Goal: Task Accomplishment & Management: Use online tool/utility

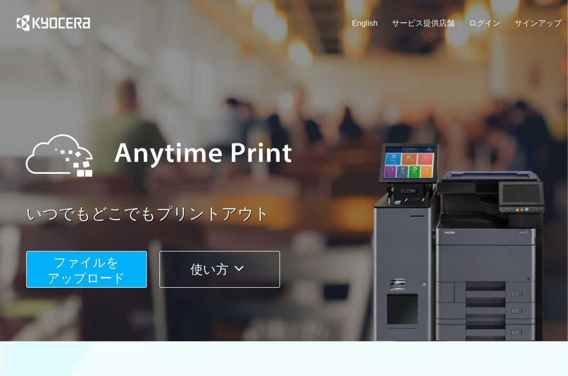
click at [96, 266] on span "ファイルを ​​アップロード" at bounding box center [87, 270] width 78 height 30
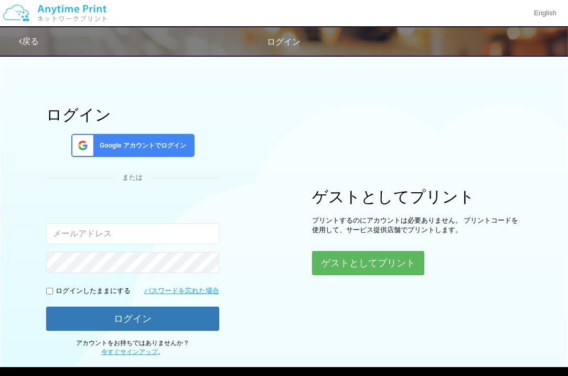
type input "[EMAIL_ADDRESS][DOMAIN_NAME]"
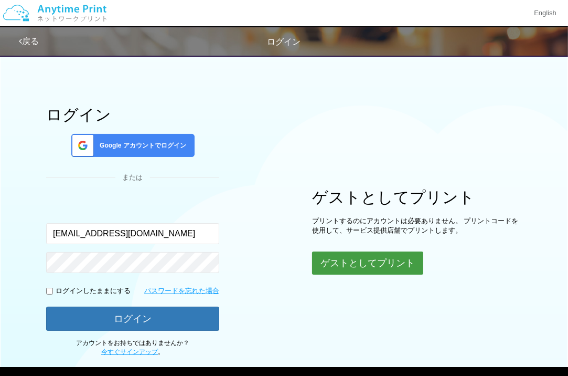
click at [340, 253] on button "ゲストとしてプリント" at bounding box center [367, 262] width 111 height 23
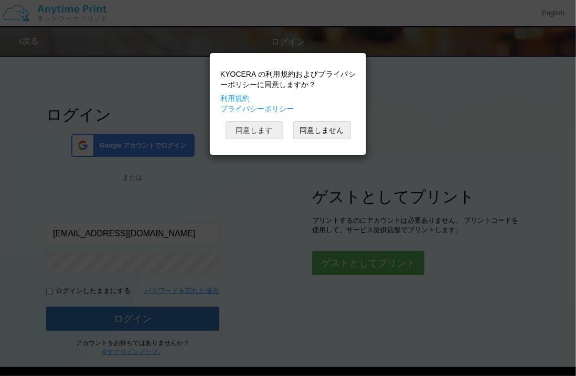
click at [256, 129] on button "同意します" at bounding box center [255, 130] width 58 height 18
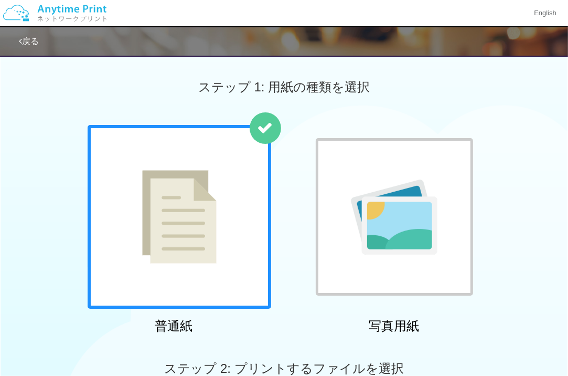
click at [427, 184] on img at bounding box center [394, 217] width 87 height 75
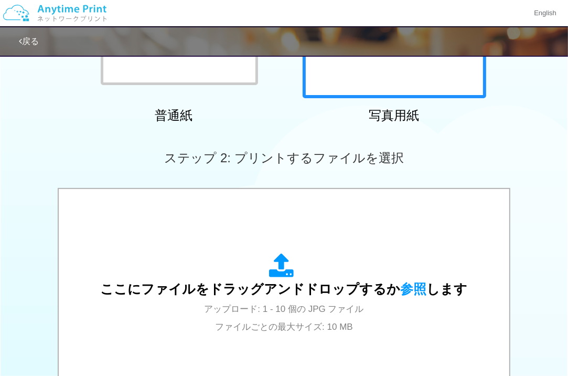
scroll to position [315, 0]
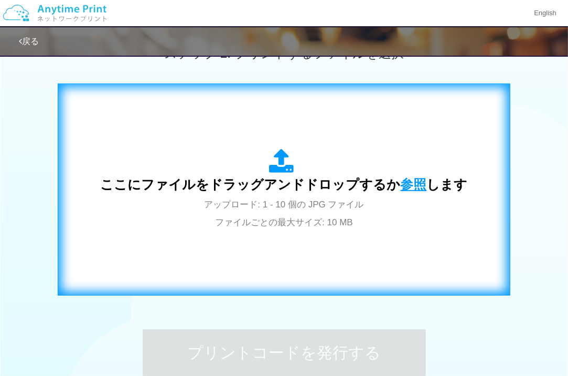
click at [407, 185] on span "参照" at bounding box center [414, 184] width 26 height 15
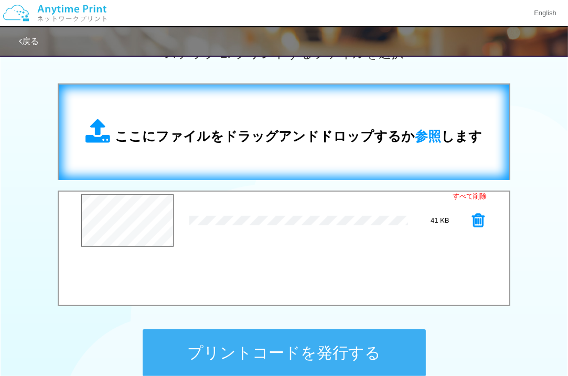
click at [246, 119] on div "ここにファイルをドラッグアンドドロップするか 参照 します" at bounding box center [284, 132] width 397 height 27
click at [319, 143] on span "ここにファイルをドラッグアンドドロップするか 参照 します" at bounding box center [298, 136] width 367 height 15
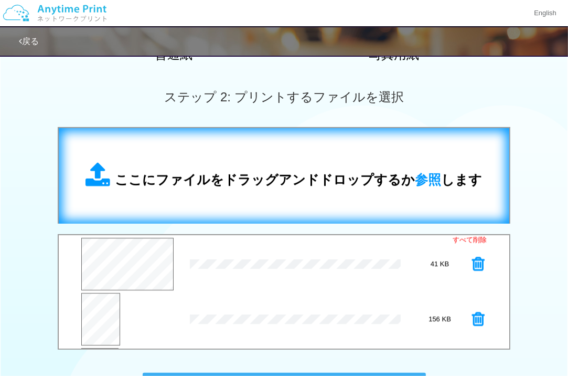
scroll to position [262, 0]
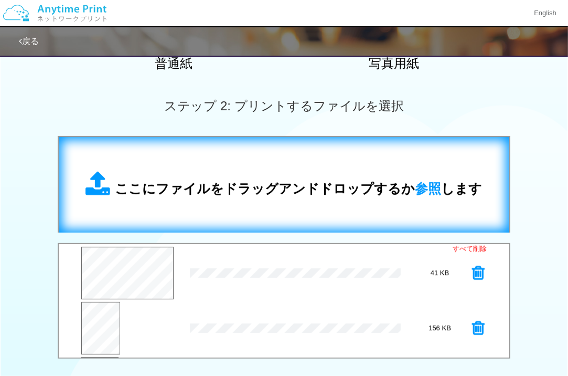
click at [338, 191] on span "ここにファイルをドラッグアンドドロップするか 参照 します" at bounding box center [298, 188] width 367 height 15
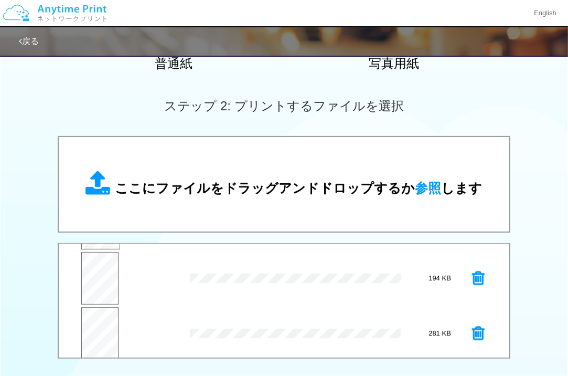
scroll to position [109, 0]
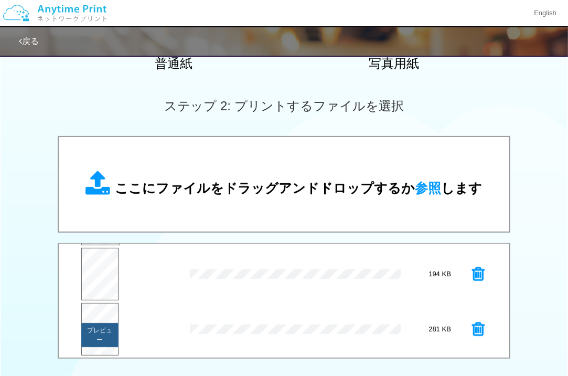
click at [90, 323] on button "プレビュー" at bounding box center [99, 335] width 37 height 24
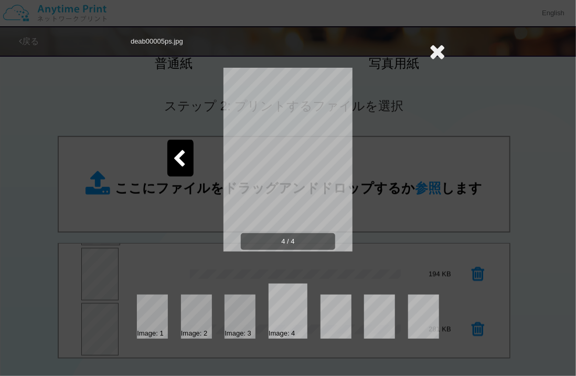
click at [176, 156] on icon at bounding box center [179, 159] width 13 height 18
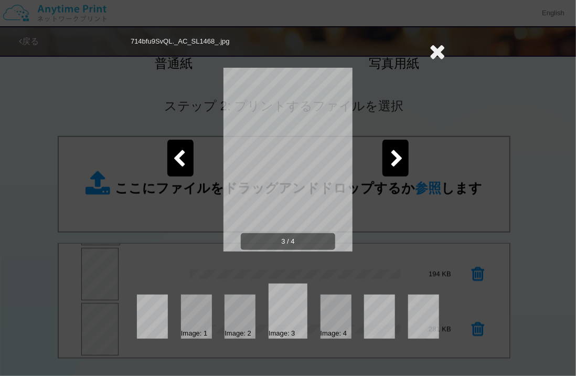
click at [176, 156] on icon at bounding box center [179, 159] width 13 height 18
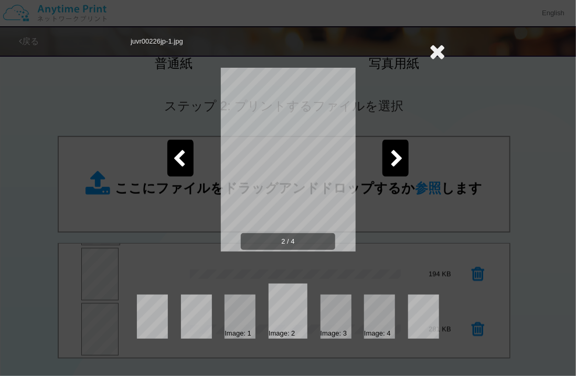
click at [434, 48] on icon at bounding box center [437, 51] width 16 height 21
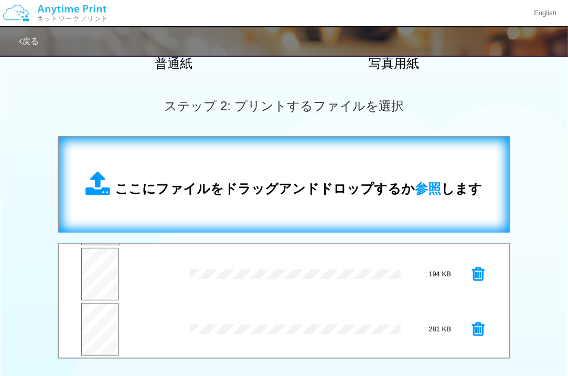
click at [262, 167] on div "ここにファイルをドラッグアンドドロップするか 参照 します" at bounding box center [284, 184] width 430 height 75
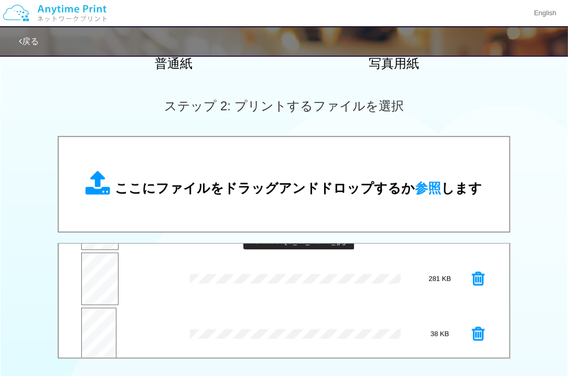
scroll to position [164, 0]
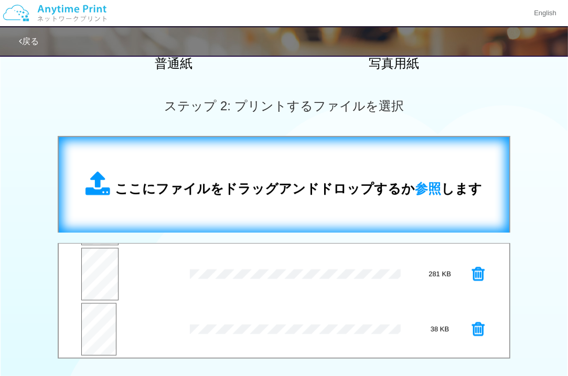
click at [252, 171] on div "ここにファイルをドラッグアンドドロップするか 参照 します" at bounding box center [284, 184] width 397 height 27
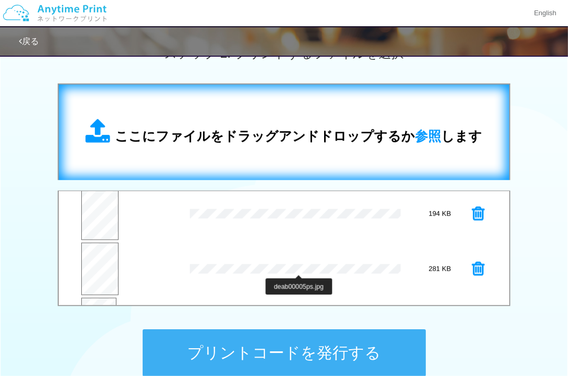
scroll to position [114, 0]
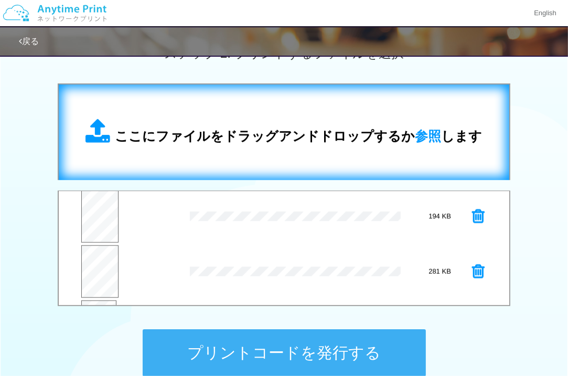
click at [287, 134] on span "ここにファイルをドラッグアンドドロップするか 参照 します" at bounding box center [298, 136] width 367 height 15
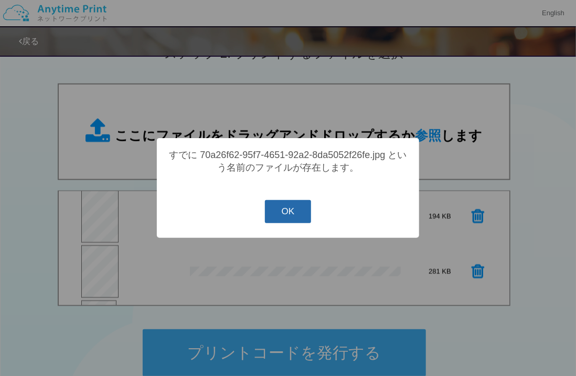
click at [298, 216] on button "OK" at bounding box center [288, 211] width 47 height 23
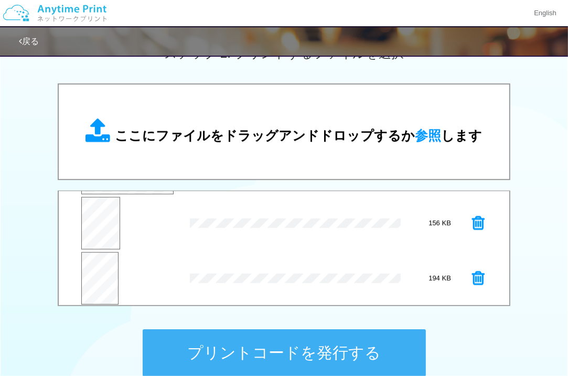
scroll to position [219, 0]
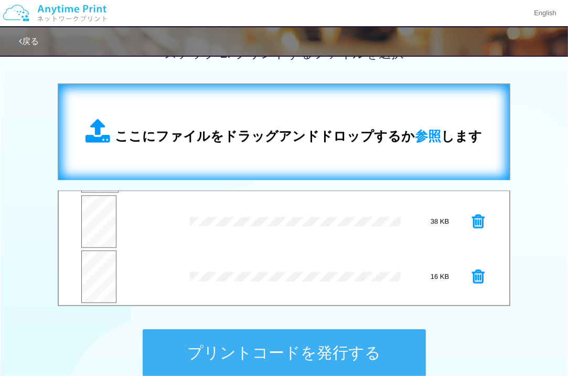
click at [252, 129] on span "ここにファイルをドラッグアンドドロップするか 参照 します" at bounding box center [298, 136] width 367 height 15
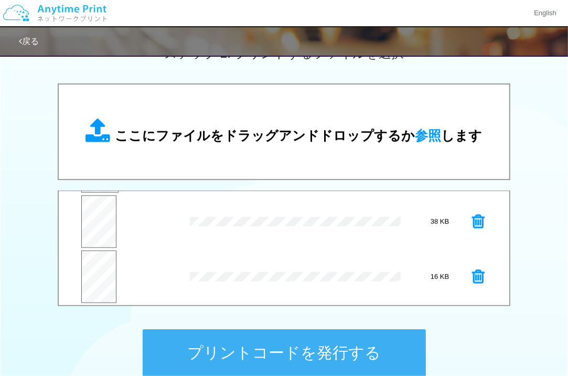
scroll to position [275, 0]
click at [103, 274] on button "プレビュー" at bounding box center [98, 282] width 36 height 24
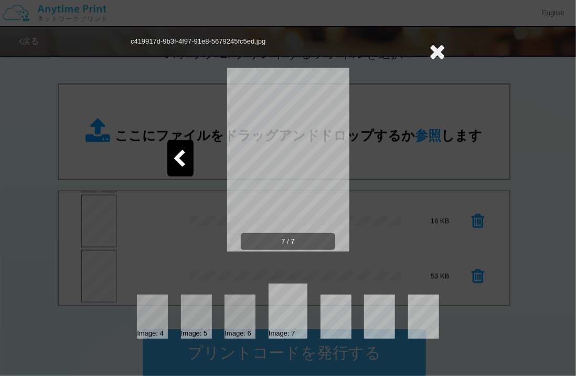
click at [178, 151] on icon at bounding box center [179, 159] width 13 height 18
click at [443, 50] on icon at bounding box center [437, 51] width 16 height 21
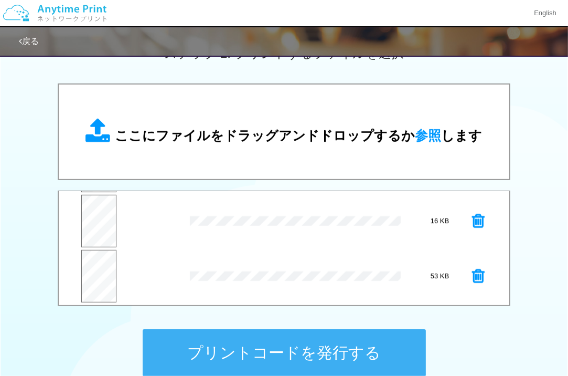
click at [472, 220] on icon at bounding box center [478, 221] width 13 height 16
click at [95, 223] on button "プレビュー" at bounding box center [98, 227] width 36 height 24
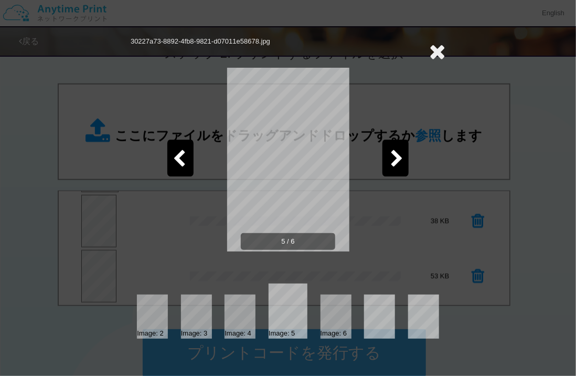
click at [183, 156] on icon at bounding box center [179, 159] width 13 height 18
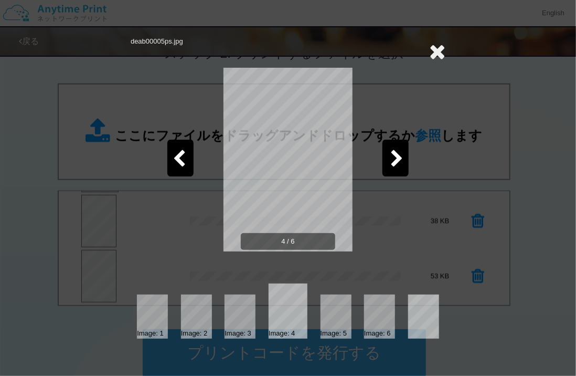
click at [183, 156] on icon at bounding box center [179, 159] width 13 height 18
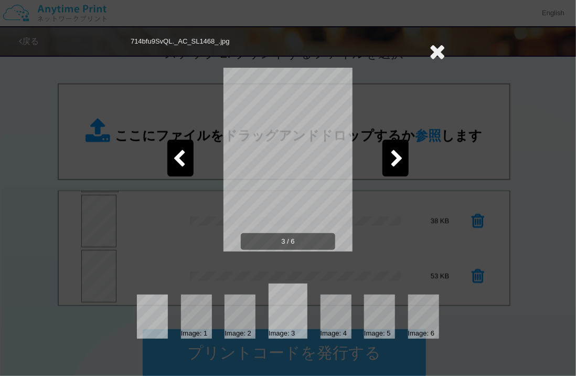
click at [183, 156] on icon at bounding box center [179, 159] width 13 height 18
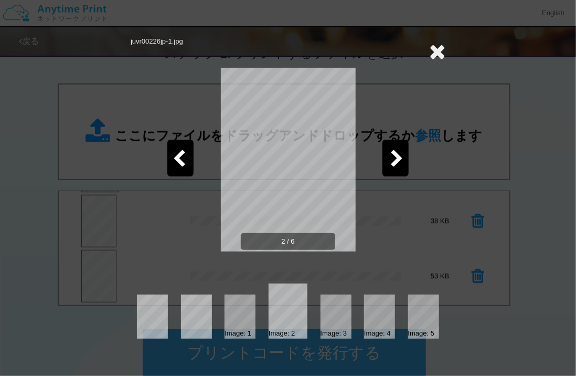
click at [395, 147] on div at bounding box center [396, 158] width 26 height 37
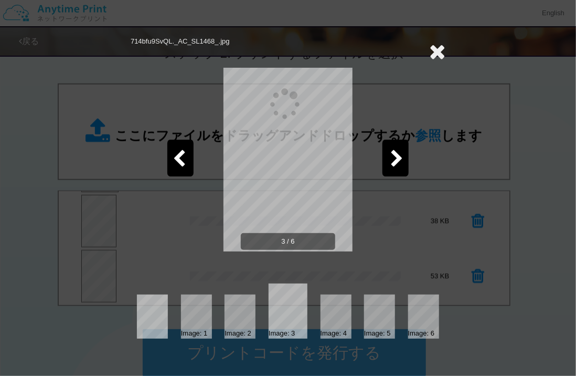
click at [395, 147] on div at bounding box center [396, 158] width 26 height 37
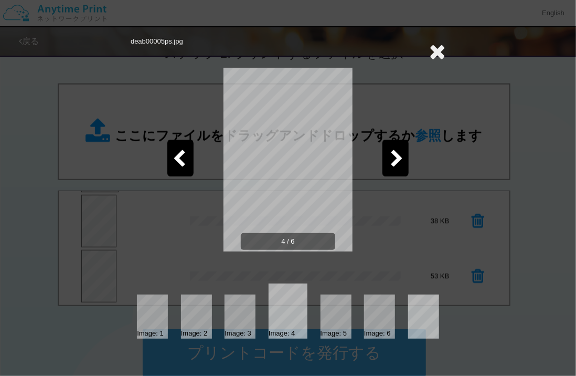
click at [395, 147] on div at bounding box center [396, 158] width 26 height 37
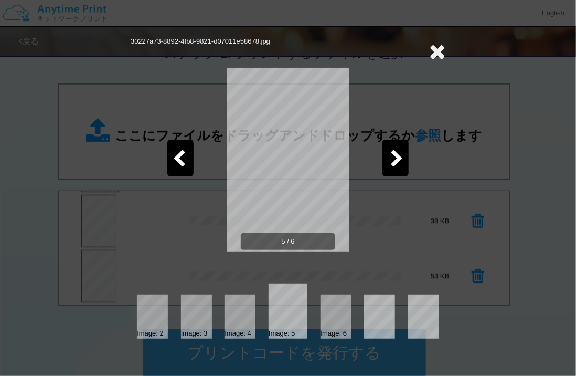
click at [395, 147] on div at bounding box center [396, 158] width 26 height 37
click at [178, 157] on icon at bounding box center [179, 159] width 13 height 18
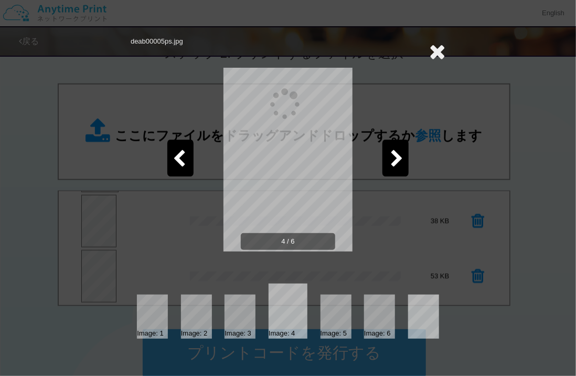
click at [178, 157] on icon at bounding box center [179, 159] width 13 height 18
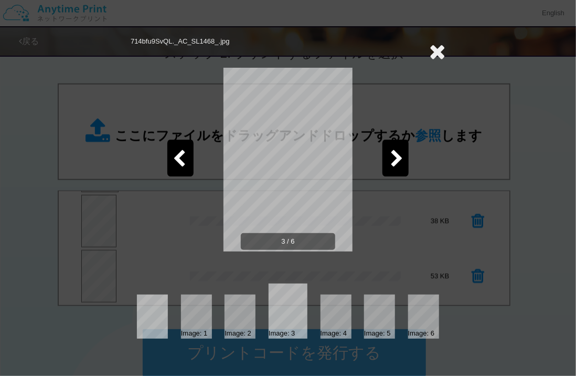
click at [178, 157] on icon at bounding box center [179, 159] width 13 height 18
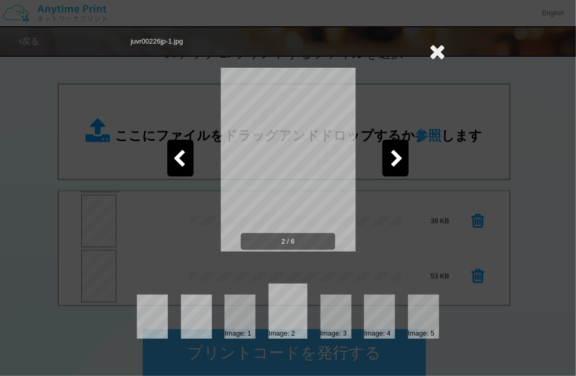
click at [178, 157] on icon at bounding box center [179, 159] width 13 height 18
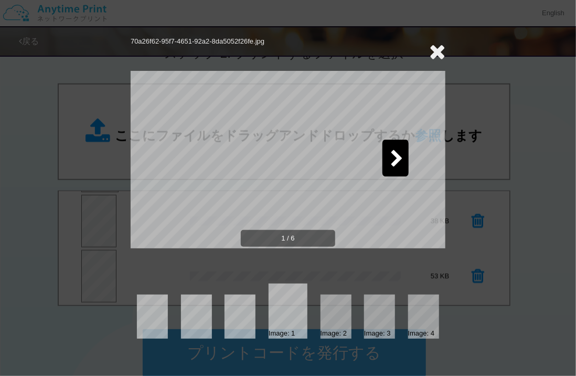
click at [442, 44] on icon at bounding box center [437, 51] width 16 height 21
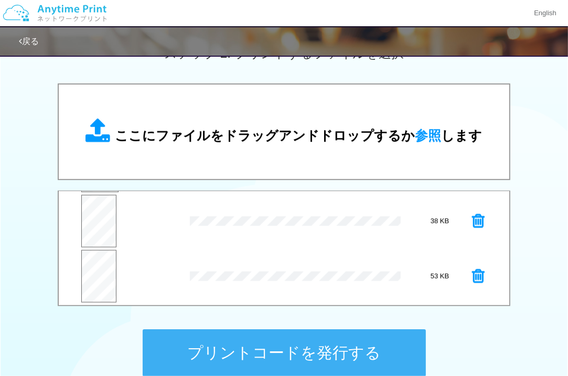
click at [330, 342] on button "プリントコードを発行する" at bounding box center [284, 352] width 283 height 47
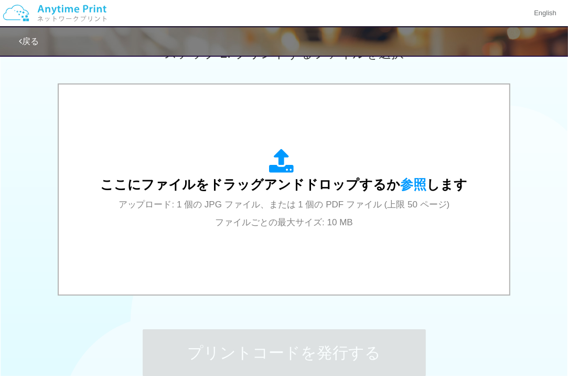
scroll to position [0, 0]
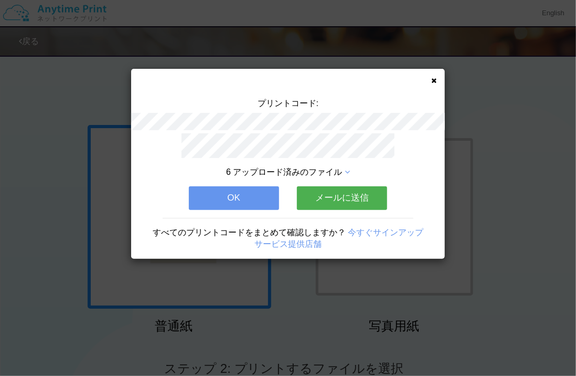
click at [252, 191] on button "OK" at bounding box center [234, 197] width 90 height 23
